Goal: Task Accomplishment & Management: Use online tool/utility

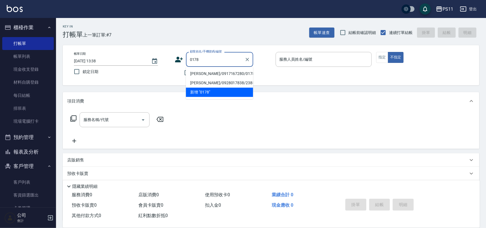
type input "[PERSON_NAME]/0917167280/0178"
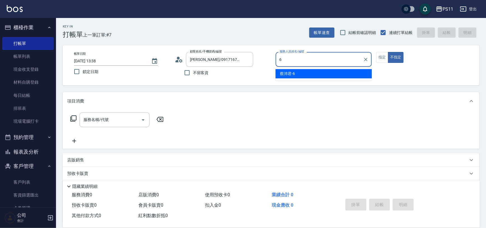
type input "[PERSON_NAME]6"
type button "false"
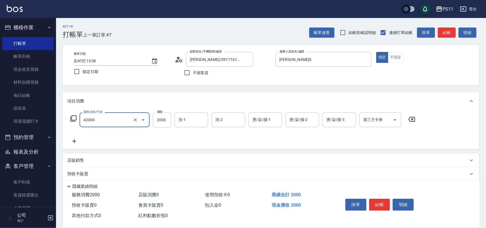
type input "2000以上染髮(42000)"
type input "3000"
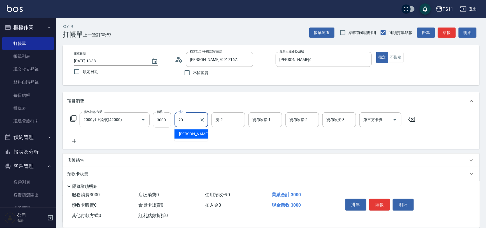
type input "[PERSON_NAME]-20"
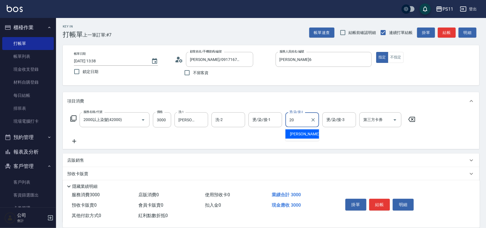
type input "[PERSON_NAME]-20"
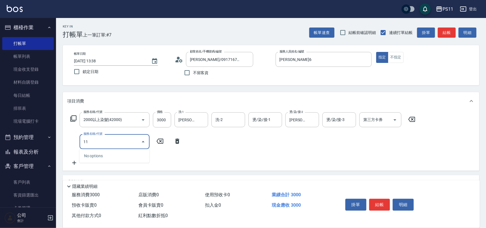
type input "1"
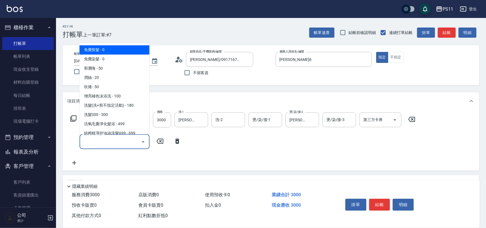
type input "8"
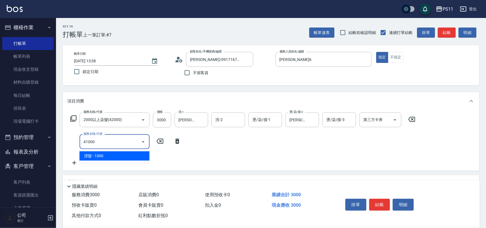
type input "漂髮(41000)"
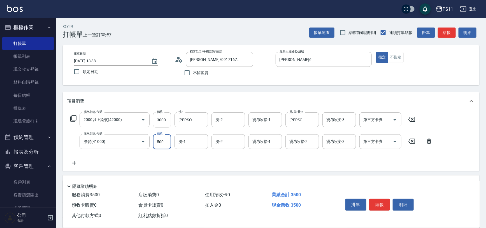
type input "500"
type input "[PERSON_NAME]-20"
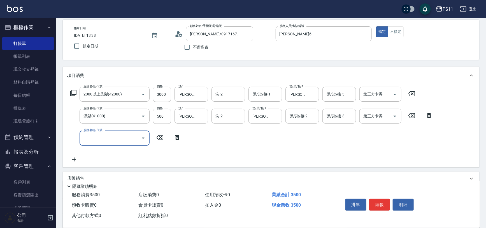
scroll to position [91, 0]
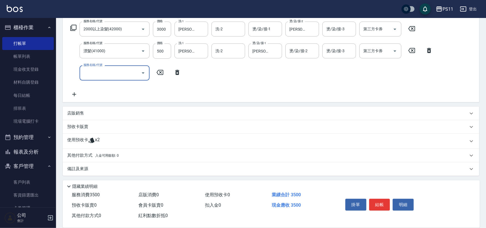
click at [75, 138] on p "使用預收卡" at bounding box center [77, 141] width 21 height 8
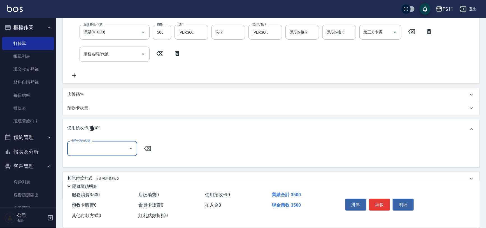
scroll to position [129, 0]
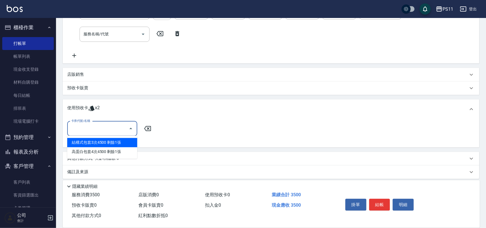
click at [97, 128] on input "卡券代號/名稱" at bounding box center [98, 129] width 57 height 10
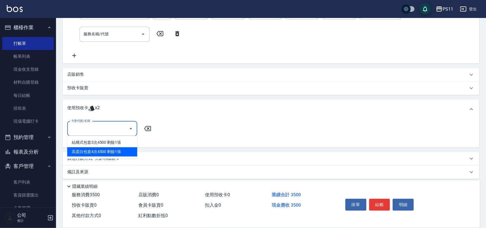
click at [108, 149] on div "高蛋白包套4次4500 剩餘1張" at bounding box center [102, 151] width 70 height 9
type input "高蛋白包套4次4500"
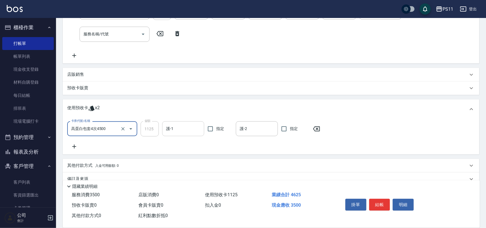
click at [185, 132] on input "護-1" at bounding box center [183, 129] width 37 height 10
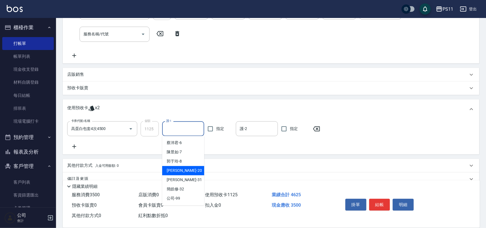
click at [187, 172] on div "[PERSON_NAME] -20" at bounding box center [183, 170] width 42 height 9
type input "[PERSON_NAME]-20"
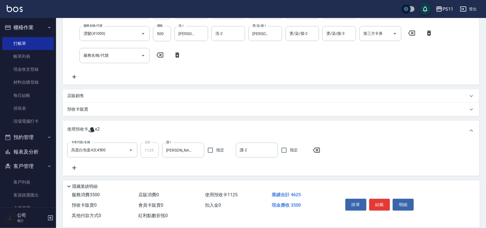
scroll to position [140, 0]
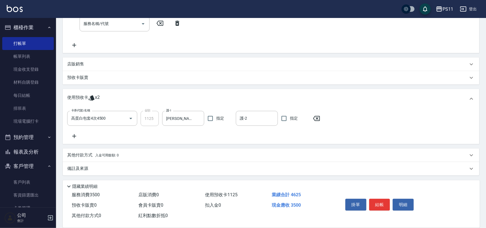
click at [81, 152] on p "其他付款方式 入金可用餘額: 0" at bounding box center [93, 155] width 52 height 6
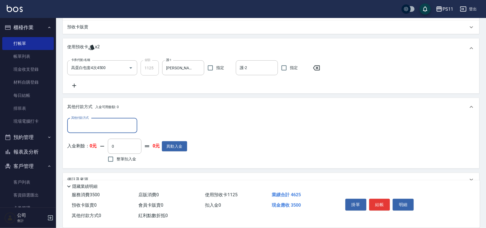
scroll to position [191, 0]
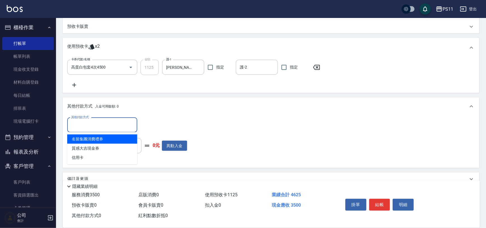
click at [101, 123] on input "其他付款方式" at bounding box center [102, 125] width 65 height 10
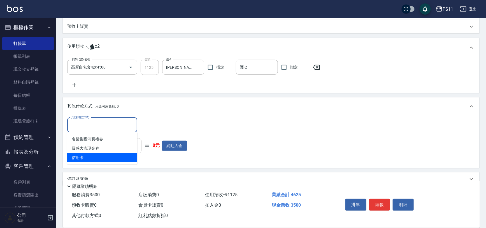
click at [121, 158] on span "信用卡" at bounding box center [102, 157] width 70 height 9
type input "信用卡"
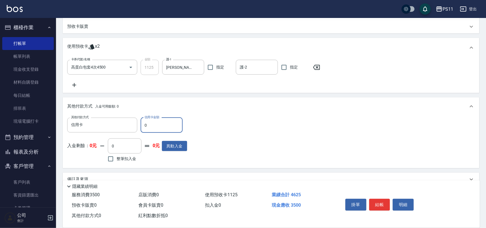
drag, startPoint x: 161, startPoint y: 128, endPoint x: 144, endPoint y: 129, distance: 16.9
click at [141, 129] on input "0" at bounding box center [162, 124] width 42 height 15
type input "3500"
type input "[DATE] 14:12"
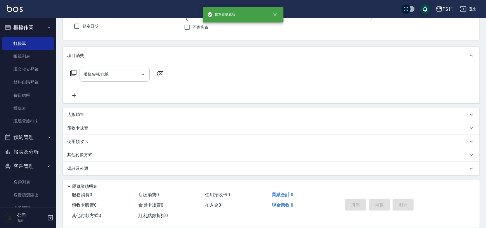
scroll to position [0, 0]
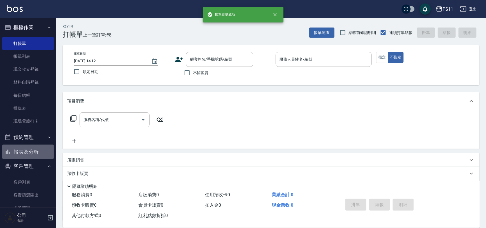
click at [35, 151] on button "報表及分析" at bounding box center [28, 151] width 52 height 15
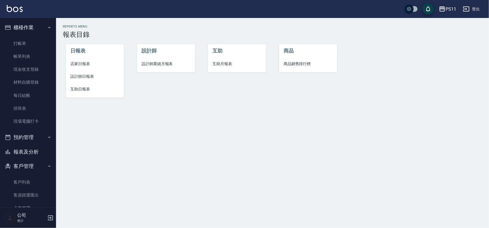
click at [77, 79] on span "設計師日報表" at bounding box center [94, 76] width 49 height 6
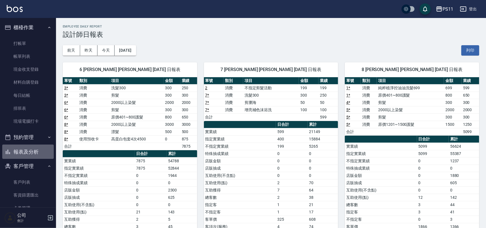
click at [31, 150] on button "報表及分析" at bounding box center [28, 151] width 52 height 15
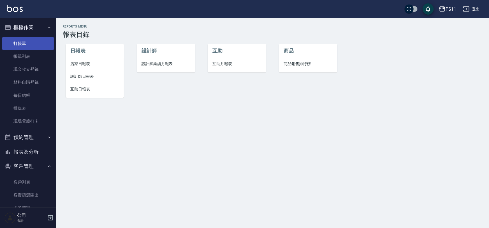
click at [31, 44] on link "打帳單" at bounding box center [28, 43] width 52 height 13
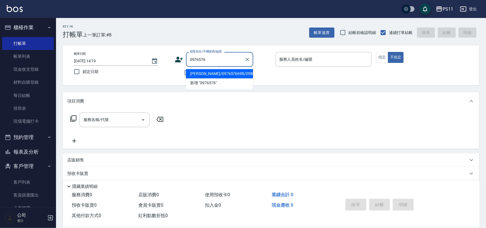
click at [205, 76] on li "[PERSON_NAME]/0976576698/0980" at bounding box center [219, 73] width 67 height 9
type input "[PERSON_NAME]/0976576698/0980"
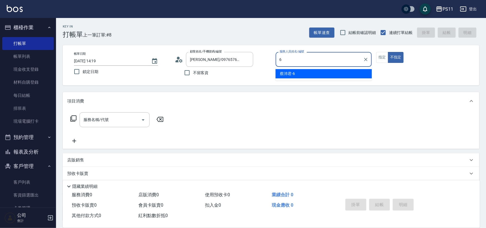
type input "[PERSON_NAME]6"
type button "false"
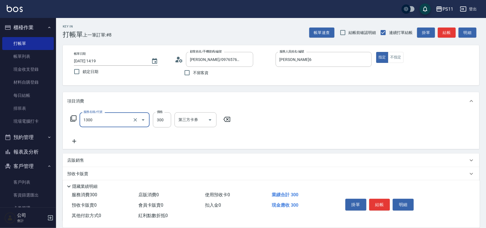
type input "洗髮300(1300)"
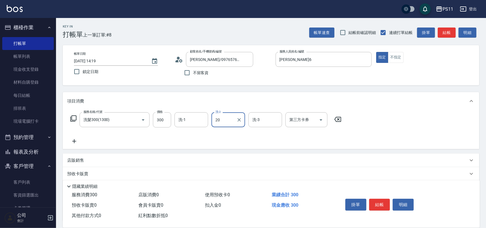
type input "[PERSON_NAME]-20"
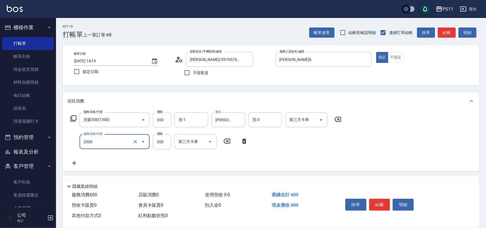
type input "剪髮(2300)"
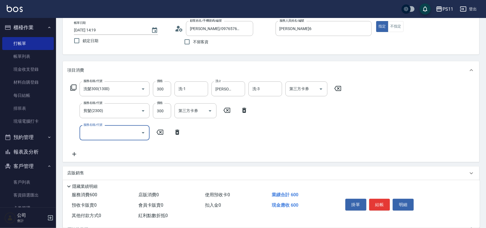
scroll to position [89, 0]
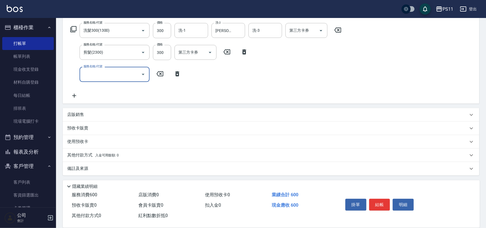
click at [71, 157] on p "其他付款方式 入金可用餘額: 0" at bounding box center [93, 155] width 52 height 6
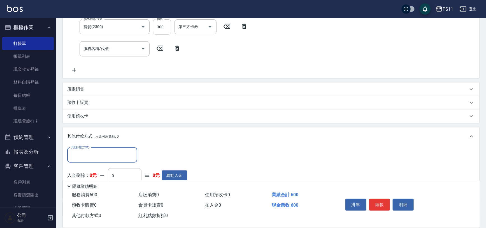
scroll to position [0, 0]
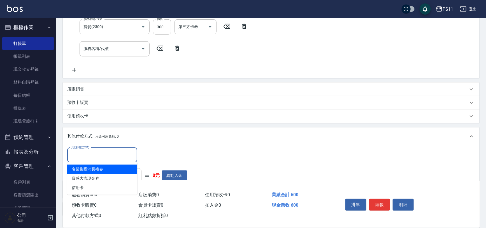
click at [91, 159] on input "其他付款方式" at bounding box center [102, 155] width 65 height 10
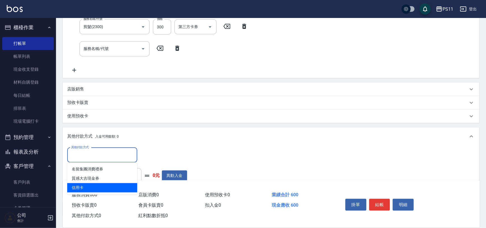
click at [94, 184] on span "信用卡" at bounding box center [102, 187] width 70 height 9
type input "信用卡"
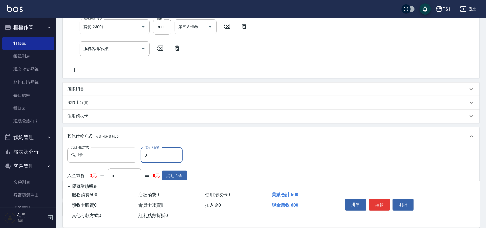
drag, startPoint x: 152, startPoint y: 155, endPoint x: 120, endPoint y: 161, distance: 32.8
click at [140, 156] on div "其他付款方式 信用卡 其他付款方式 信用卡金額 0 信用卡金額" at bounding box center [127, 154] width 120 height 15
type input "600"
type input "[DATE] 14:20"
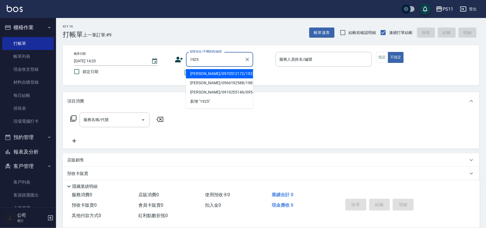
click at [210, 72] on li "[PERSON_NAME]/0970512172/1925" at bounding box center [219, 73] width 67 height 9
type input "[PERSON_NAME]/0970512172/1925"
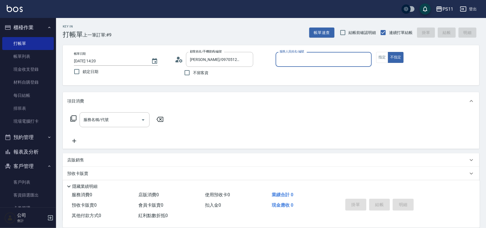
click at [325, 61] on input "服務人員姓名/編號" at bounding box center [323, 59] width 91 height 10
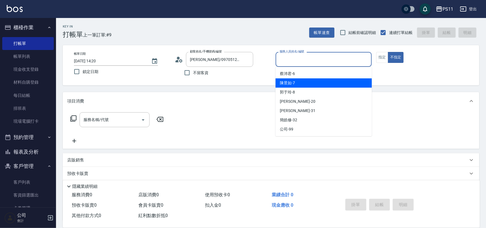
click at [329, 81] on div "陳昱如 -7" at bounding box center [324, 82] width 96 height 9
type input "陳昱如-7"
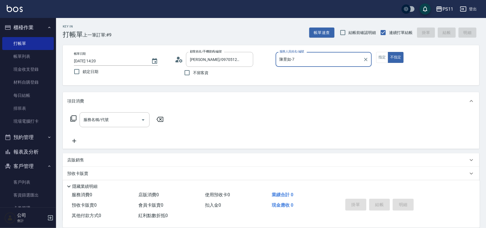
drag, startPoint x: 384, startPoint y: 56, endPoint x: 353, endPoint y: 67, distance: 33.1
click at [383, 56] on button "指定" at bounding box center [382, 57] width 12 height 11
drag, startPoint x: 120, startPoint y: 122, endPoint x: 124, endPoint y: 115, distance: 8.3
click at [121, 119] on input "服務名稱/代號" at bounding box center [110, 120] width 57 height 10
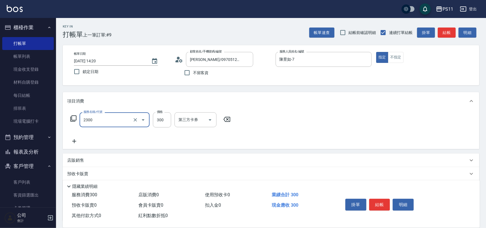
type input "剪髮(2300)"
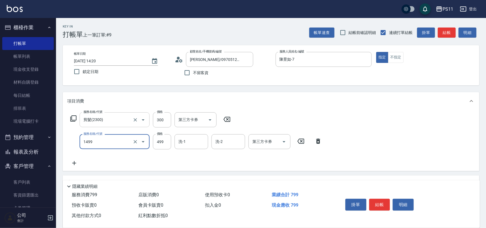
type input "活氧毛囊淨化髮浴(1499)"
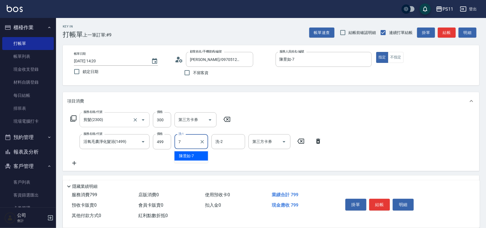
type input "陳昱如-7"
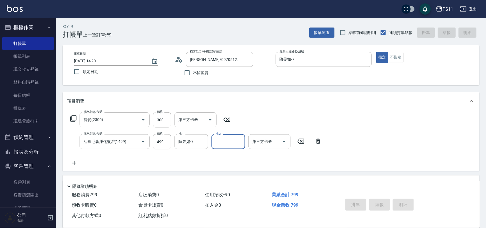
type input "[DATE] 14:49"
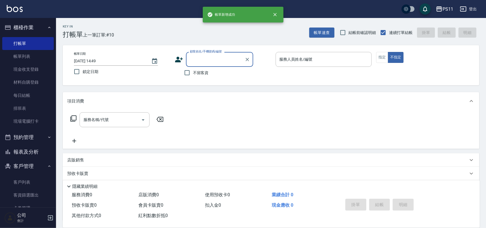
click at [34, 61] on link "帳單列表" at bounding box center [28, 56] width 52 height 13
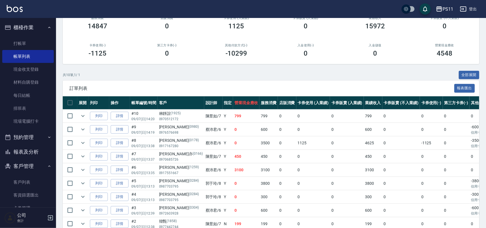
scroll to position [51, 0]
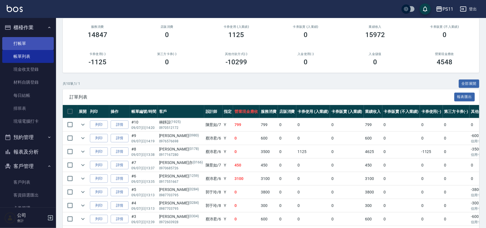
click at [42, 38] on link "打帳單" at bounding box center [28, 43] width 52 height 13
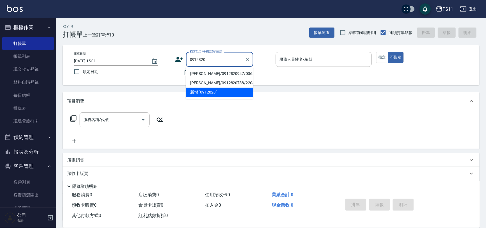
drag, startPoint x: 222, startPoint y: 73, endPoint x: 224, endPoint y: 72, distance: 3.0
click at [223, 73] on li "[PERSON_NAME]/0912820947/0363" at bounding box center [219, 73] width 67 height 9
type input "[PERSON_NAME]/0912820947/0363"
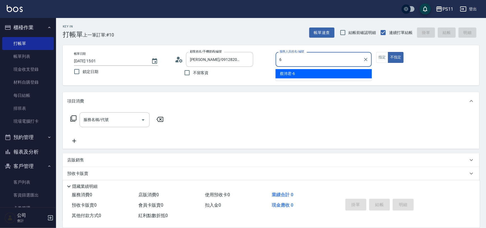
type input "[PERSON_NAME]6"
type button "false"
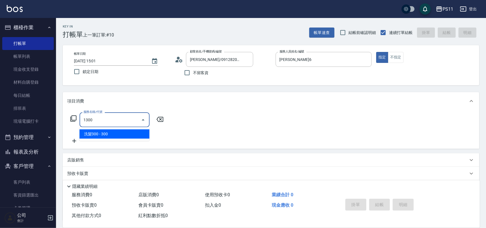
type input "洗髮300(1300)"
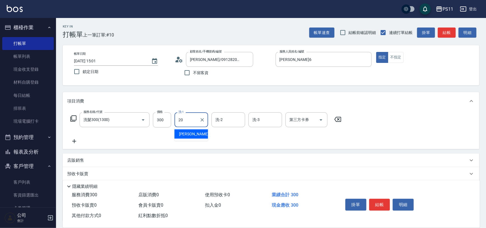
type input "[PERSON_NAME]-20"
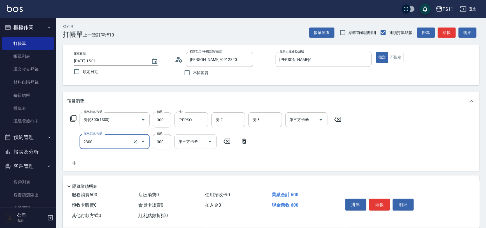
type input "剪髮(2300)"
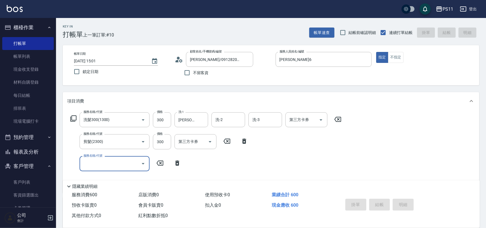
type input "[DATE] 15:02"
